Goal: Find specific page/section: Find specific page/section

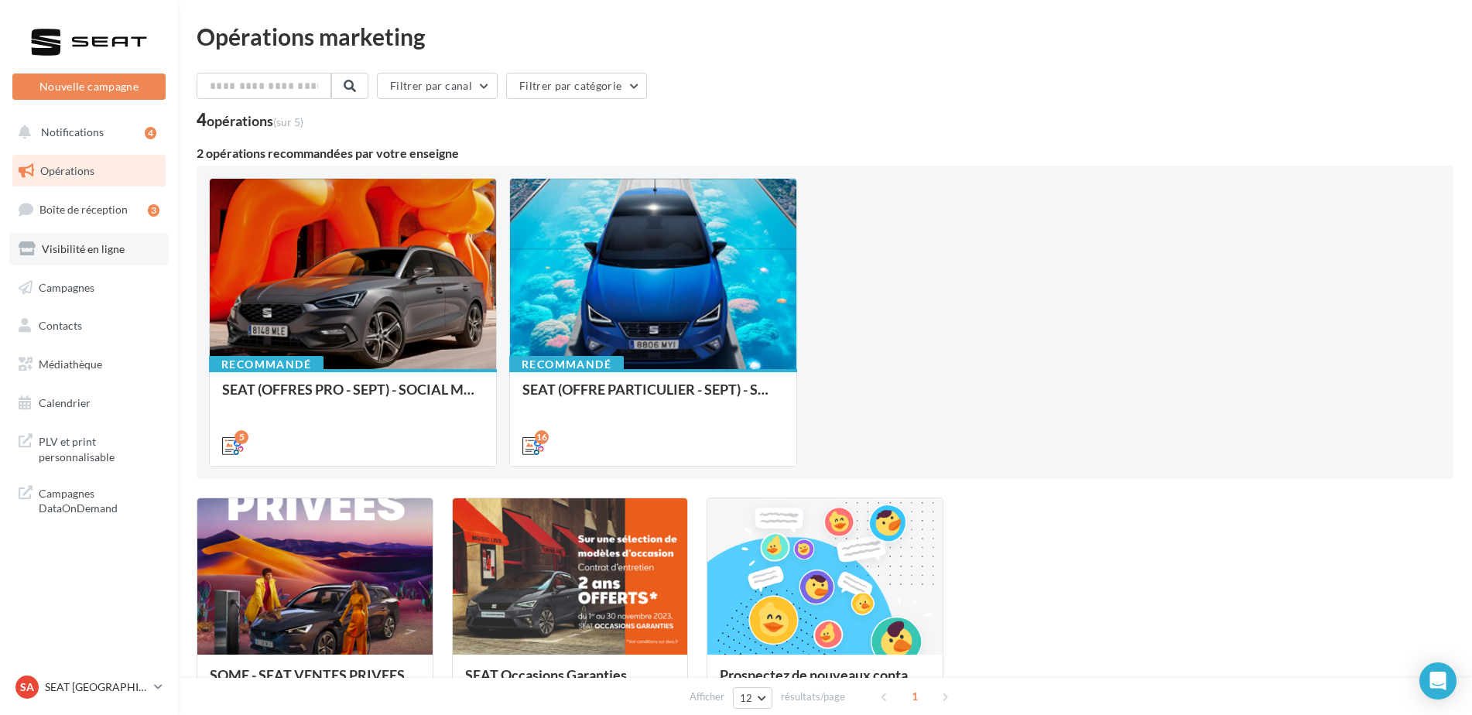
click at [82, 242] on span "Visibilité en ligne" at bounding box center [83, 248] width 83 height 13
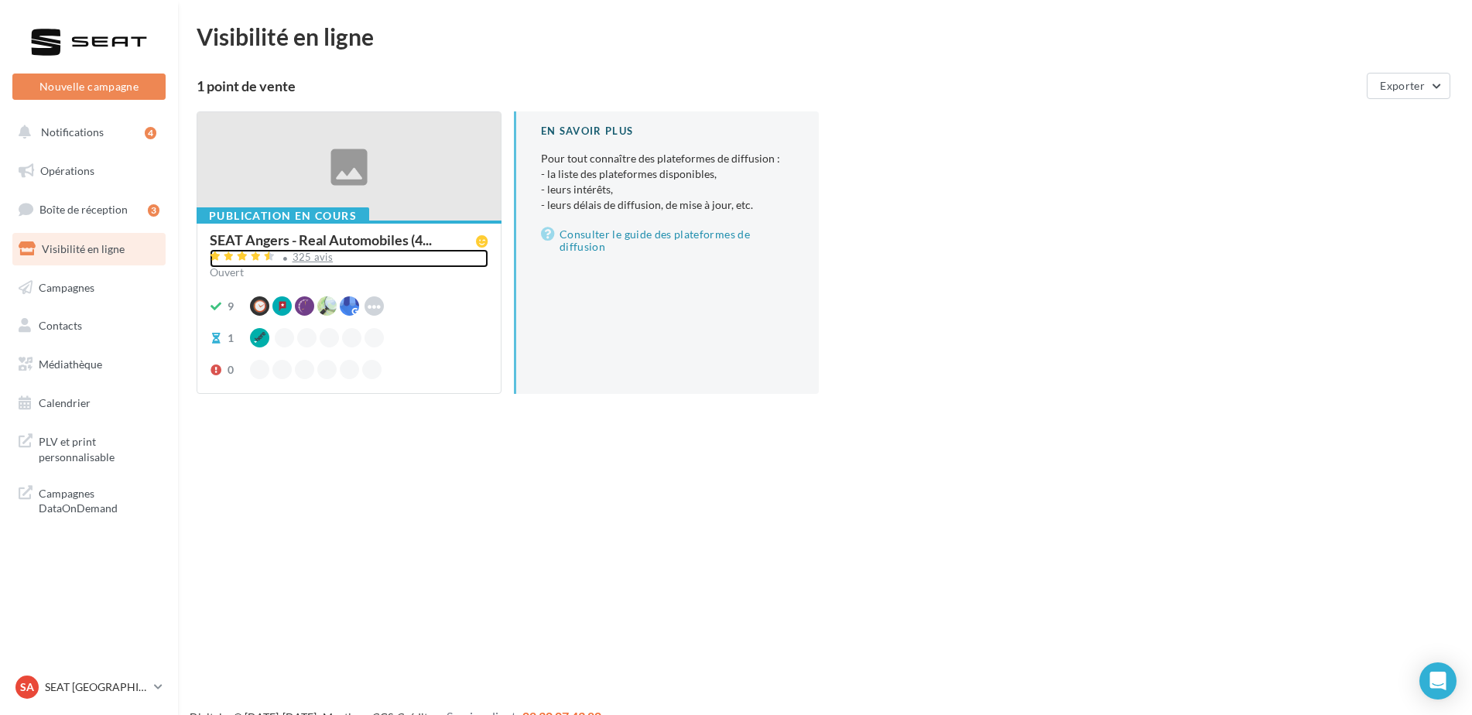
click at [308, 253] on div "325 avis" at bounding box center [313, 257] width 41 height 10
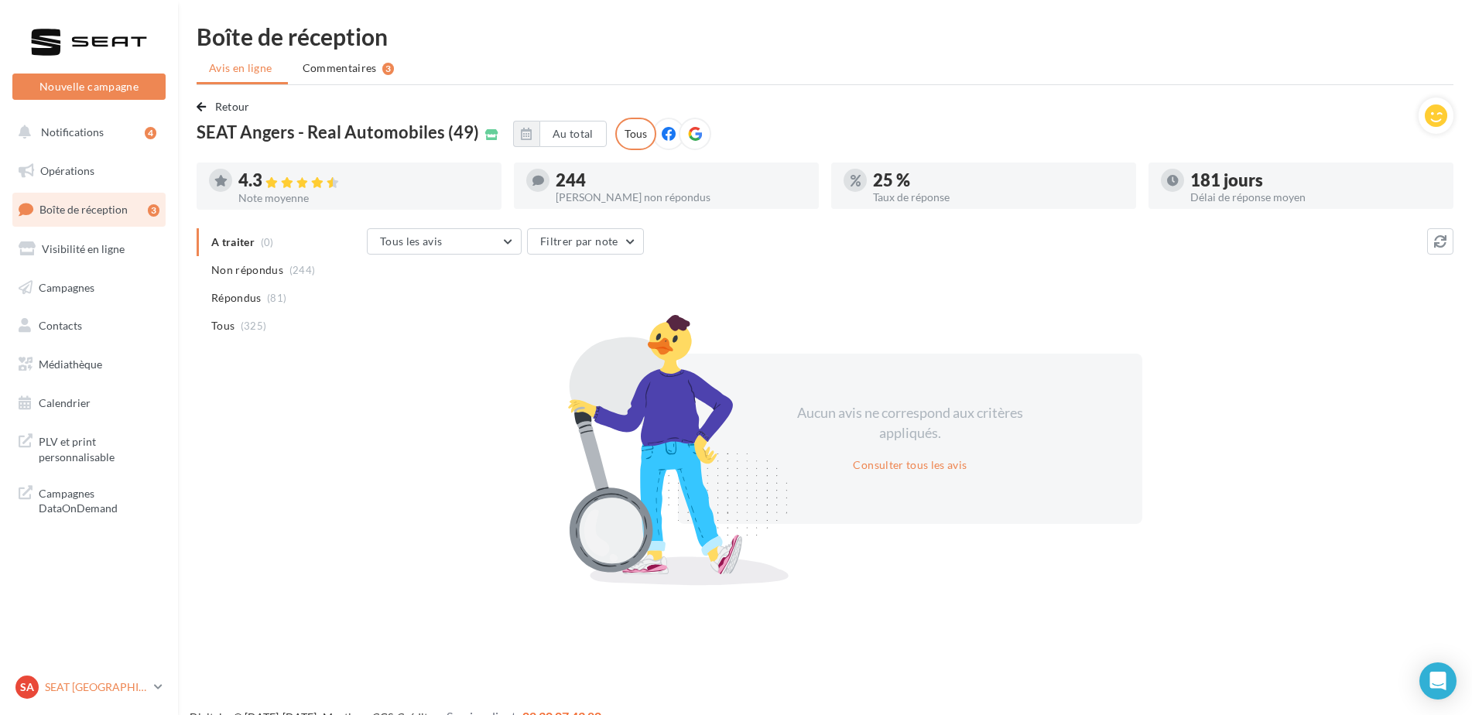
click at [108, 684] on p "SEAT [GEOGRAPHIC_DATA]" at bounding box center [96, 687] width 103 height 15
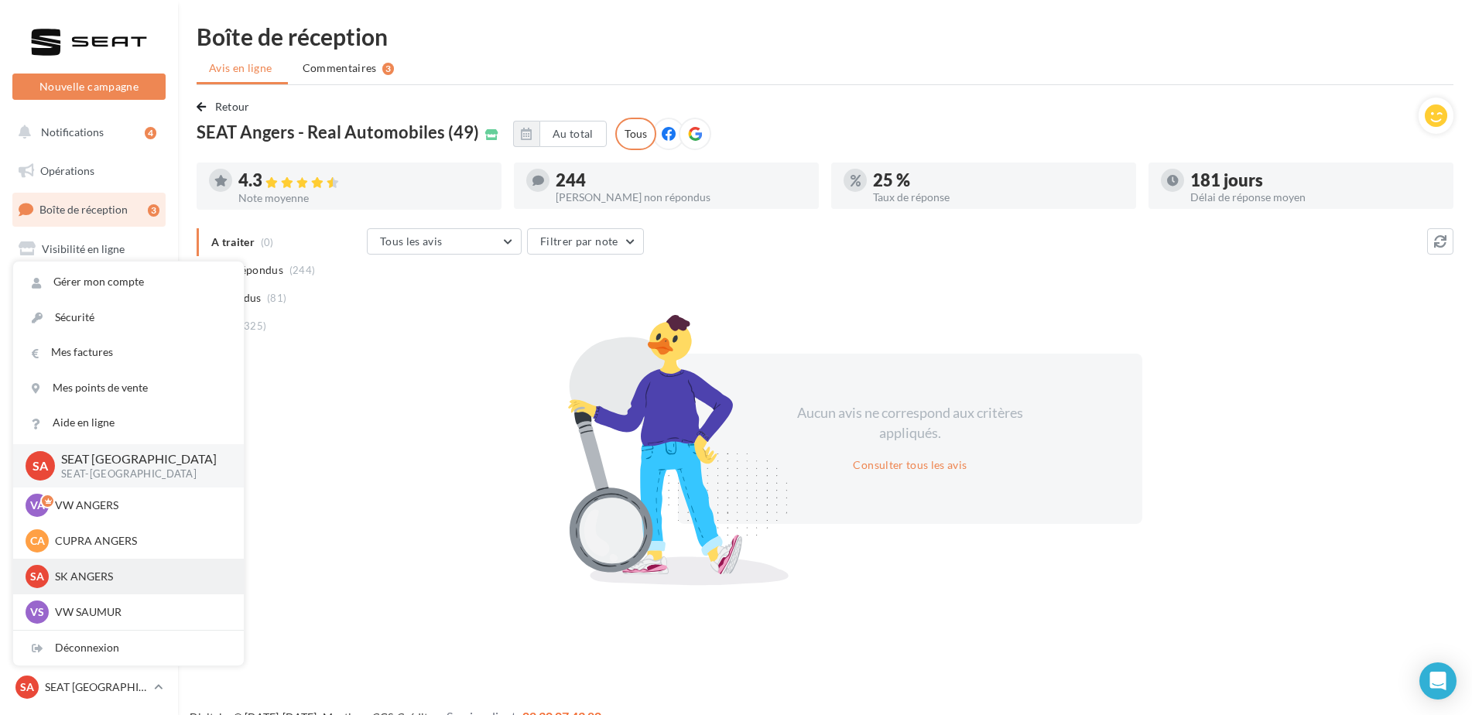
click at [94, 574] on p "SK ANGERS" at bounding box center [140, 576] width 170 height 15
